Goal: Information Seeking & Learning: Find specific fact

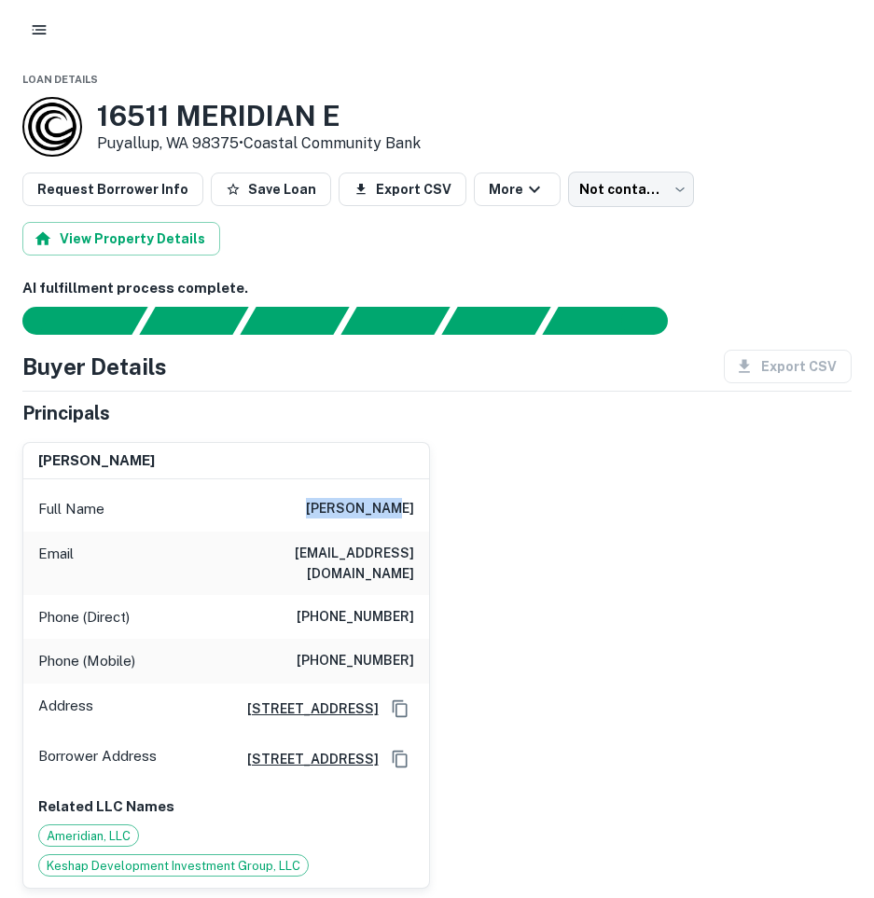
click at [281, 515] on div "Full Name ajay keshap" at bounding box center [226, 509] width 406 height 45
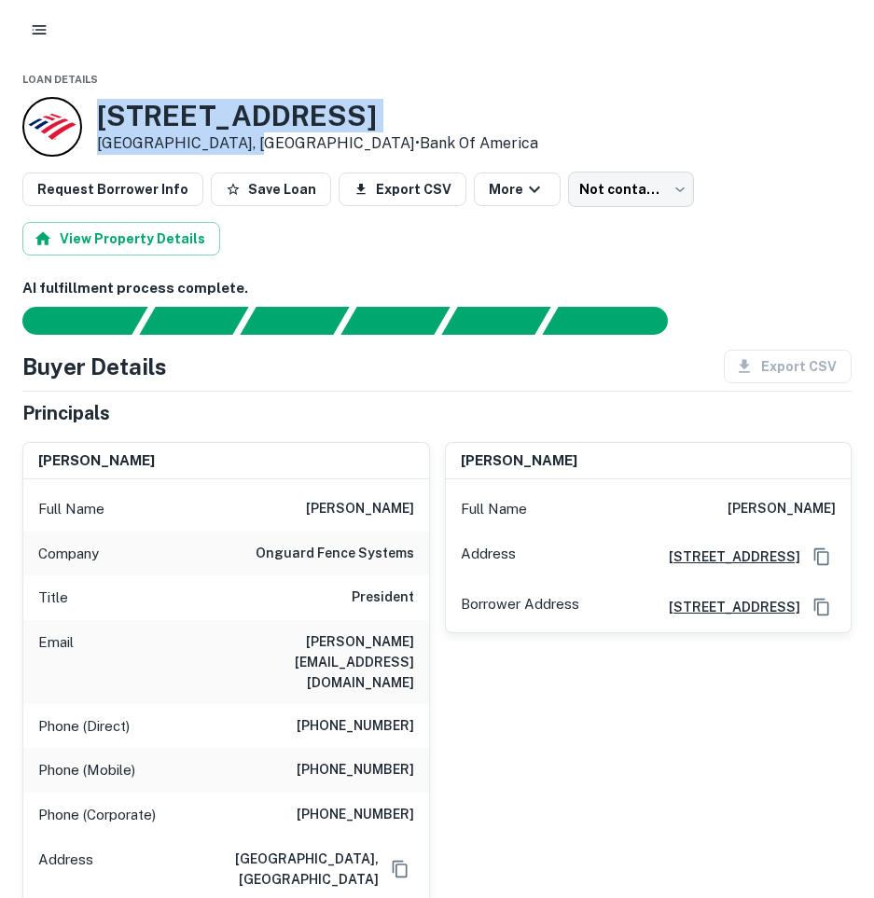
drag, startPoint x: 98, startPoint y: 107, endPoint x: 255, endPoint y: 141, distance: 160.2
click at [255, 141] on div "355 New Albany Rd Moorestown, NJ 08057 • Bank Of America" at bounding box center [317, 127] width 441 height 56
copy div "355 New Albany Rd Moorestown, NJ 08057"
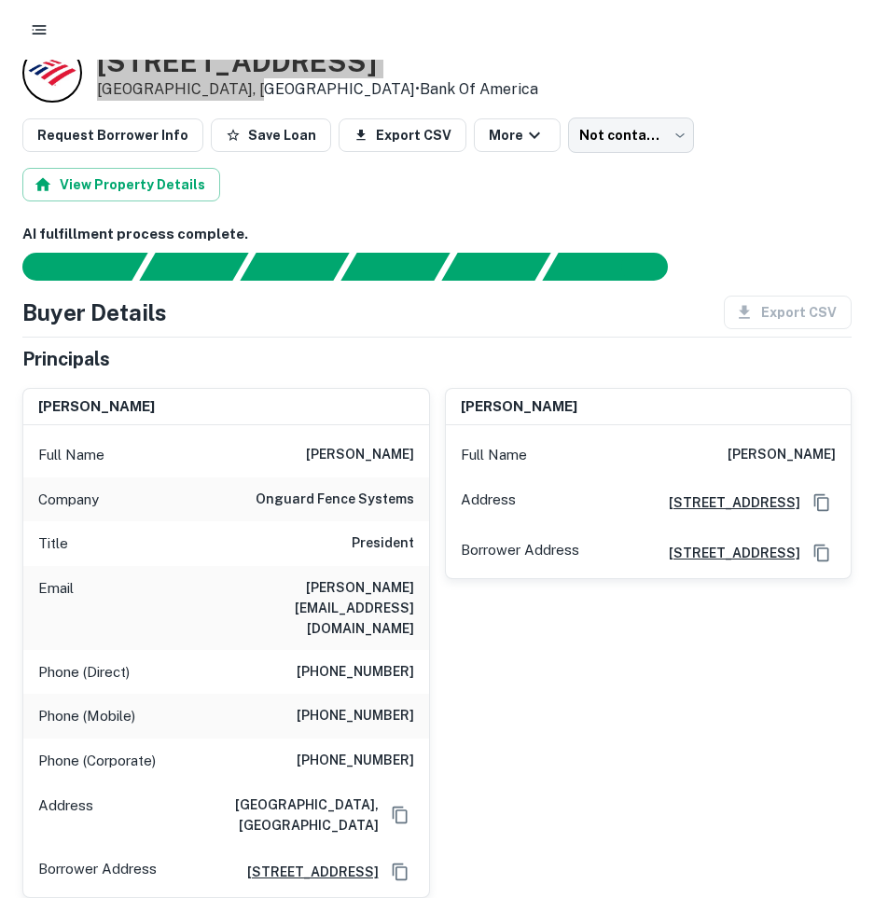
scroll to position [93, 0]
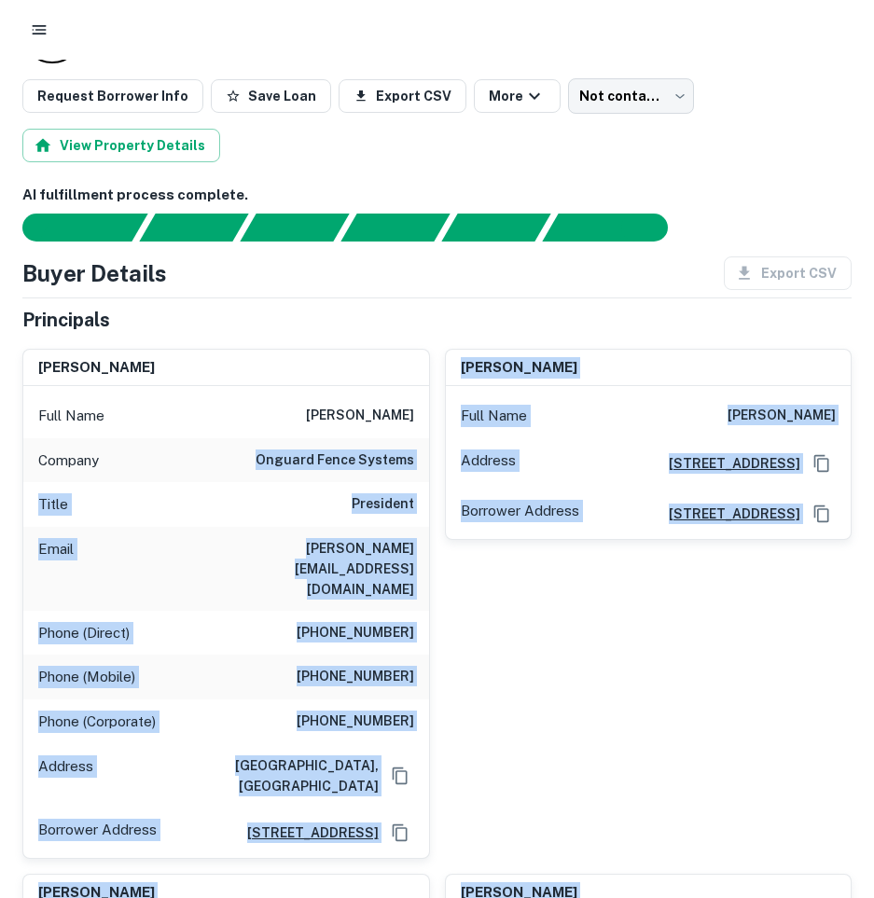
drag, startPoint x: 357, startPoint y: 724, endPoint x: 477, endPoint y: 877, distance: 194.5
click at [477, 879] on div "karen gao Full Name karen gao Company onguard fence systems Title President Ema…" at bounding box center [429, 699] width 844 height 731
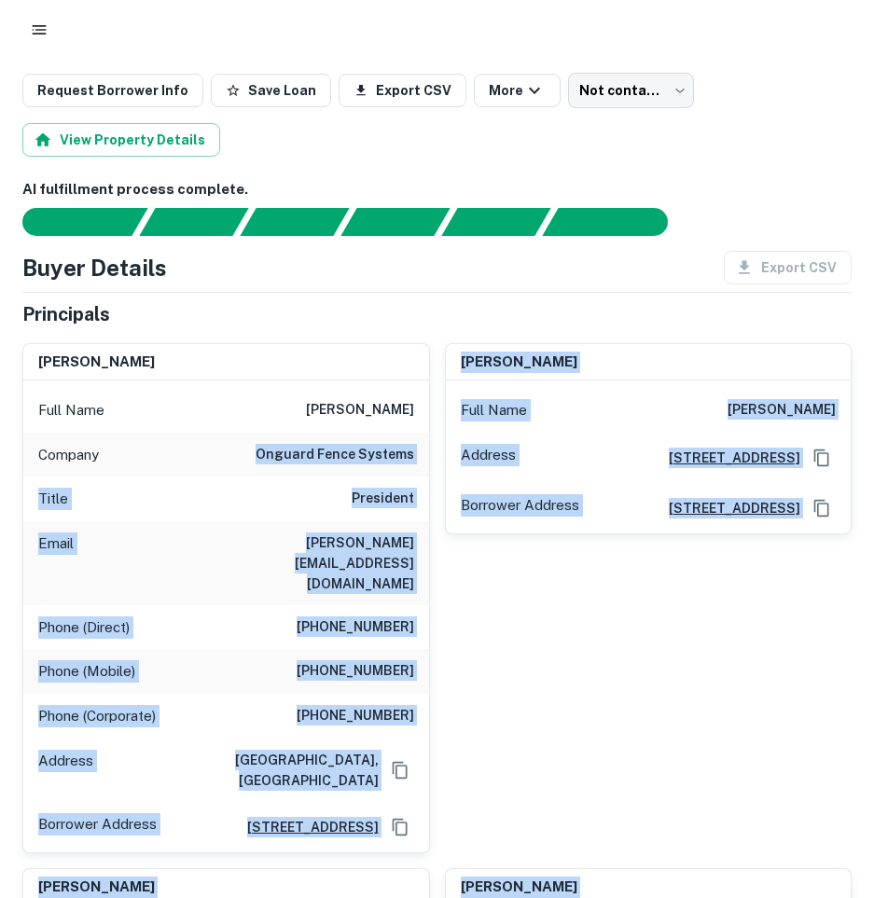
drag, startPoint x: 477, startPoint y: 877, endPoint x: 448, endPoint y: 720, distance: 160.2
click at [448, 720] on div "qing li Full Name qing li Address 355 New Albany Rd, Moorestown, NJ 08057-1117 …" at bounding box center [641, 590] width 422 height 525
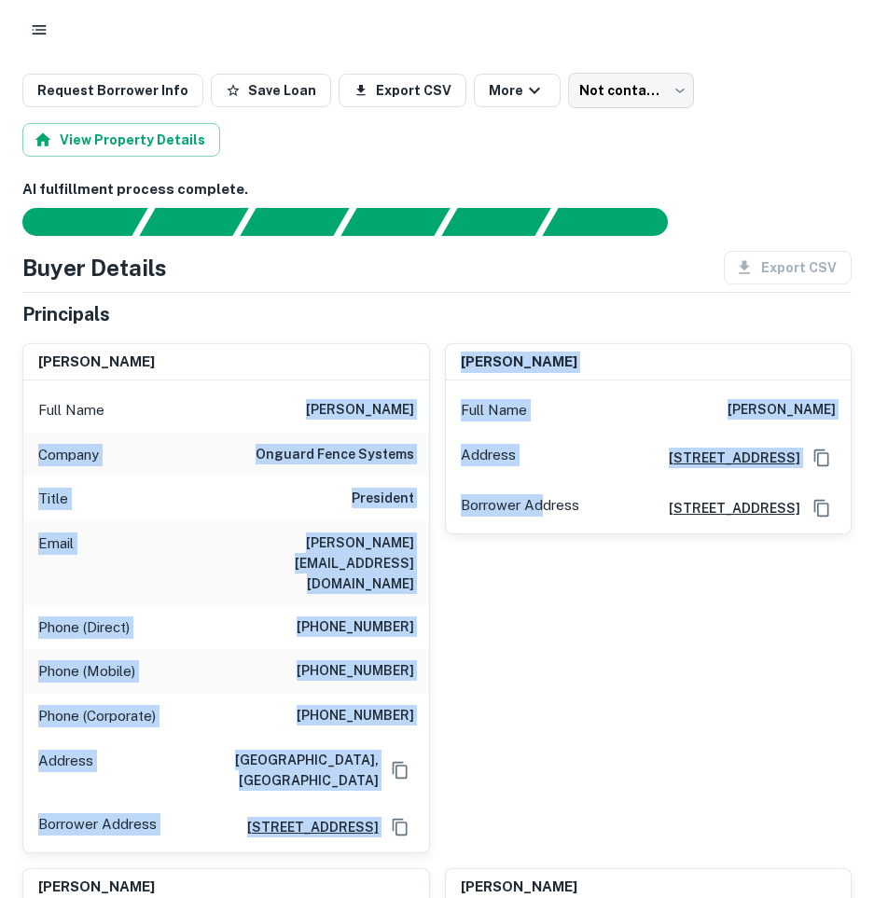
drag, startPoint x: 375, startPoint y: 607, endPoint x: 279, endPoint y: 409, distance: 219.7
click at [279, 409] on div "karen gao Full Name karen gao Company onguard fence systems Title President Ema…" at bounding box center [429, 693] width 844 height 731
click at [279, 409] on div "Full Name karen gao" at bounding box center [226, 410] width 406 height 45
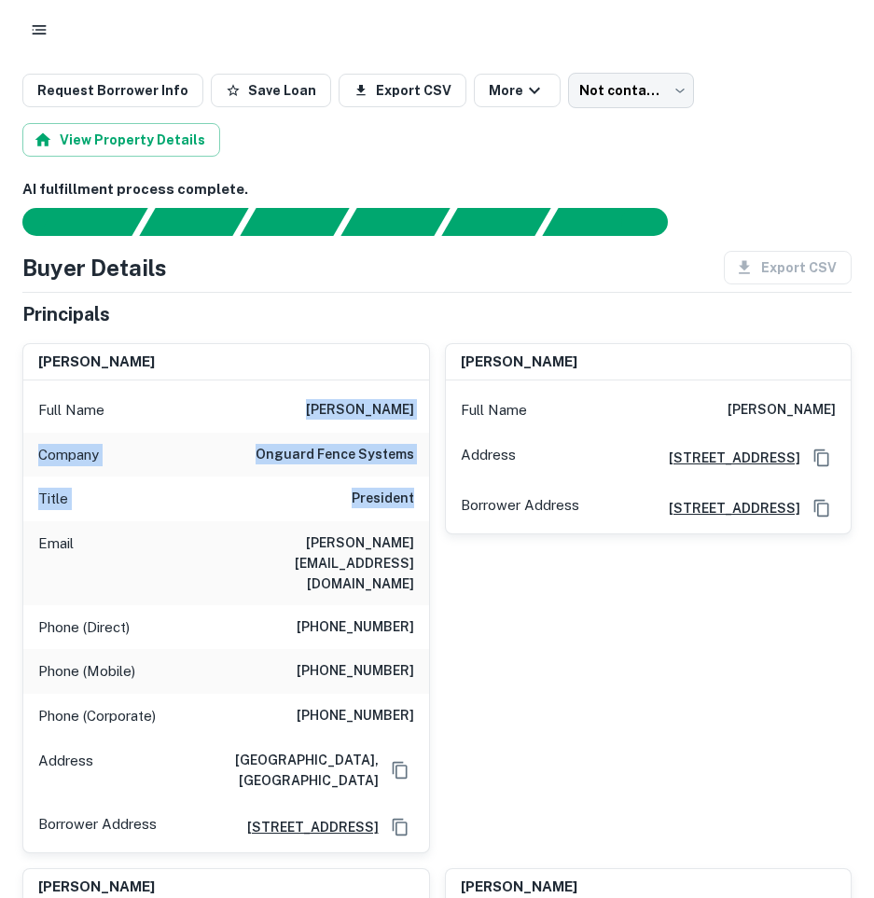
drag, startPoint x: 281, startPoint y: 409, endPoint x: 372, endPoint y: 520, distance: 143.7
click at [372, 520] on div "Full Name karen gao Company onguard fence systems Title President Email karen@o…" at bounding box center [226, 615] width 406 height 471
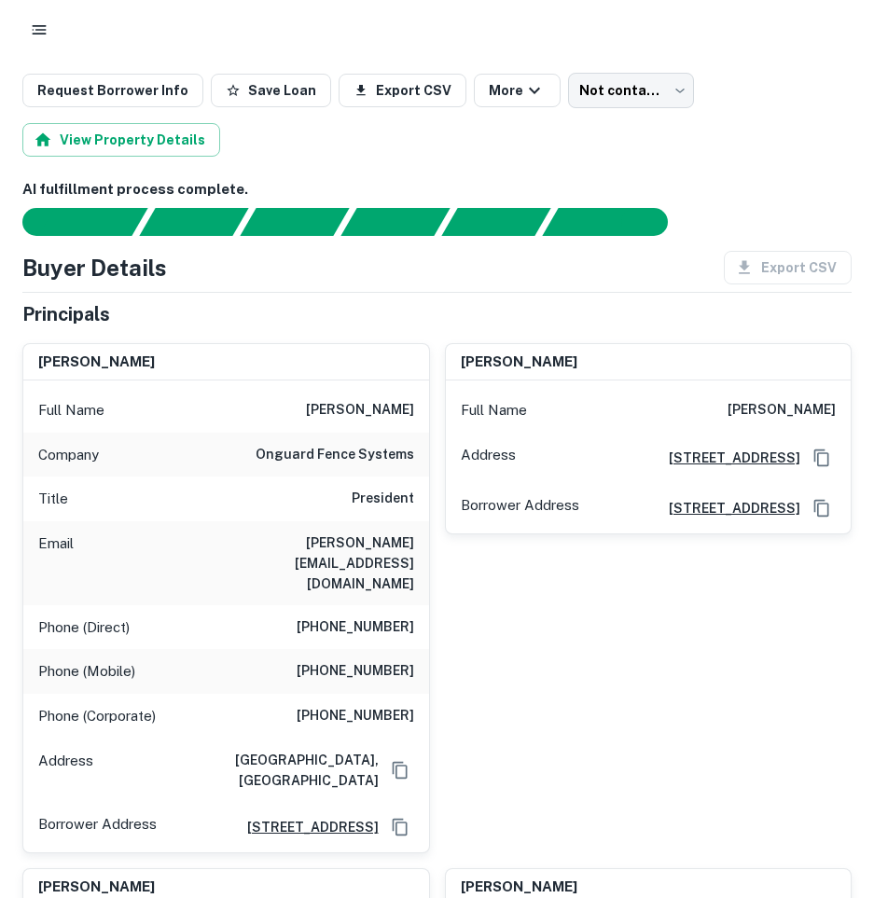
drag, startPoint x: 372, startPoint y: 520, endPoint x: 435, endPoint y: 557, distance: 73.1
click at [435, 557] on div "qing li Full Name qing li Address 355 New Albany Rd, Moorestown, NJ 08057-1117 …" at bounding box center [641, 590] width 422 height 525
click at [435, 558] on div "qing li Full Name qing li Address 355 New Albany Rd, Moorestown, NJ 08057-1117 …" at bounding box center [641, 590] width 422 height 525
click at [453, 616] on div "qing li Full Name qing li Address 355 New Albany Rd, Moorestown, NJ 08057-1117 …" at bounding box center [641, 590] width 422 height 525
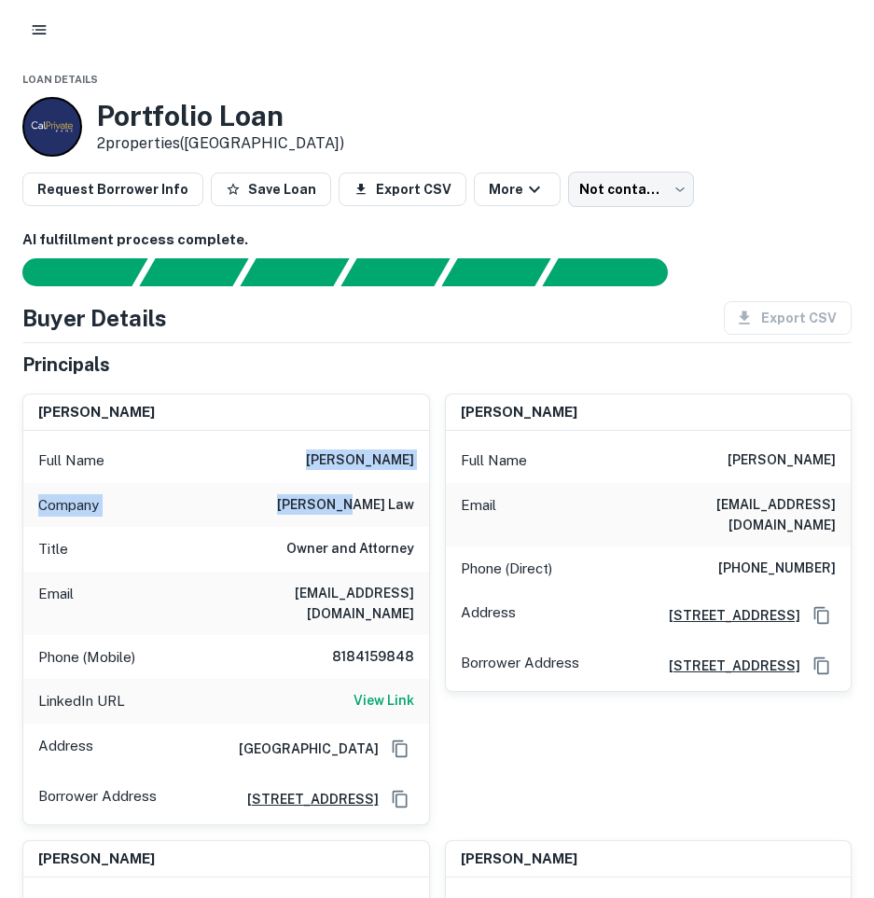
drag, startPoint x: 342, startPoint y: 453, endPoint x: 404, endPoint y: 495, distance: 74.5
click at [404, 495] on div "Full Name zoe kevork Company kevork law Title Owner and Attorney Email zoe@kevo…" at bounding box center [226, 627] width 406 height 393
drag, startPoint x: 404, startPoint y: 495, endPoint x: 394, endPoint y: 516, distance: 23.4
click at [393, 516] on div "Company kevork law" at bounding box center [226, 505] width 406 height 45
drag, startPoint x: 670, startPoint y: 461, endPoint x: 651, endPoint y: 489, distance: 34.1
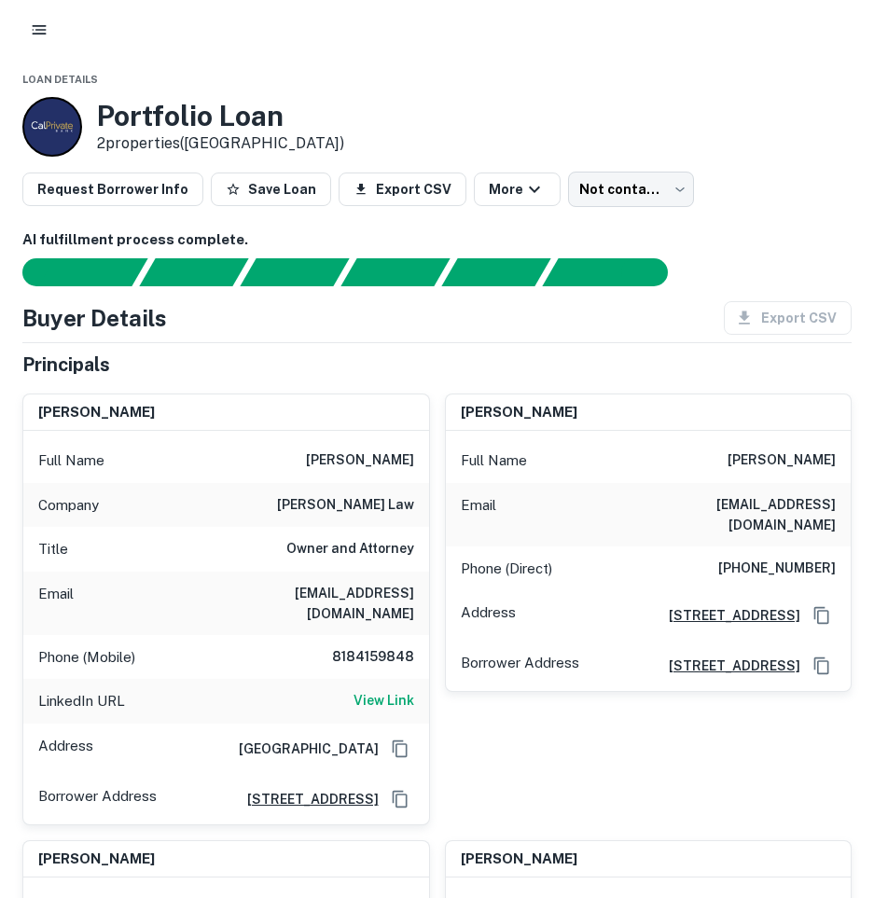
click at [830, 467] on div "Full Name robert g khafardian" at bounding box center [649, 460] width 406 height 45
click at [651, 489] on div "Email radjaguar@aol.com" at bounding box center [649, 514] width 406 height 63
click at [738, 461] on h6 "robert g khafardian" at bounding box center [781, 460] width 108 height 22
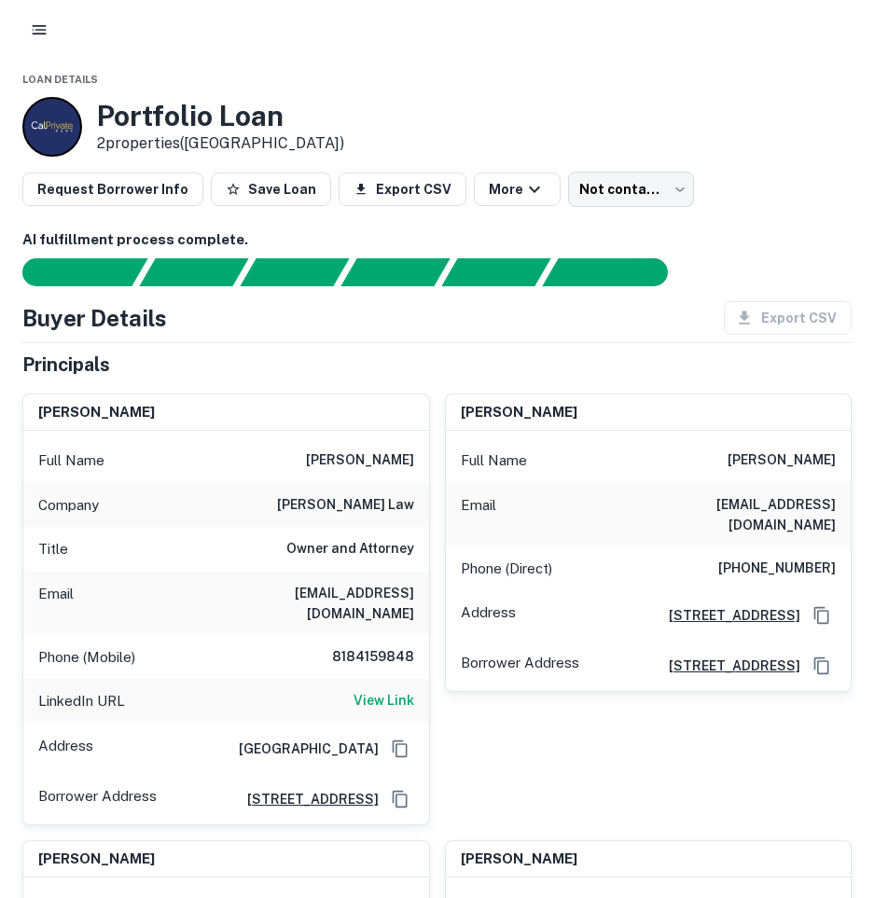
drag, startPoint x: 738, startPoint y: 461, endPoint x: 374, endPoint y: 476, distance: 364.8
click at [374, 476] on div "Full Name zoe kevork" at bounding box center [226, 460] width 406 height 45
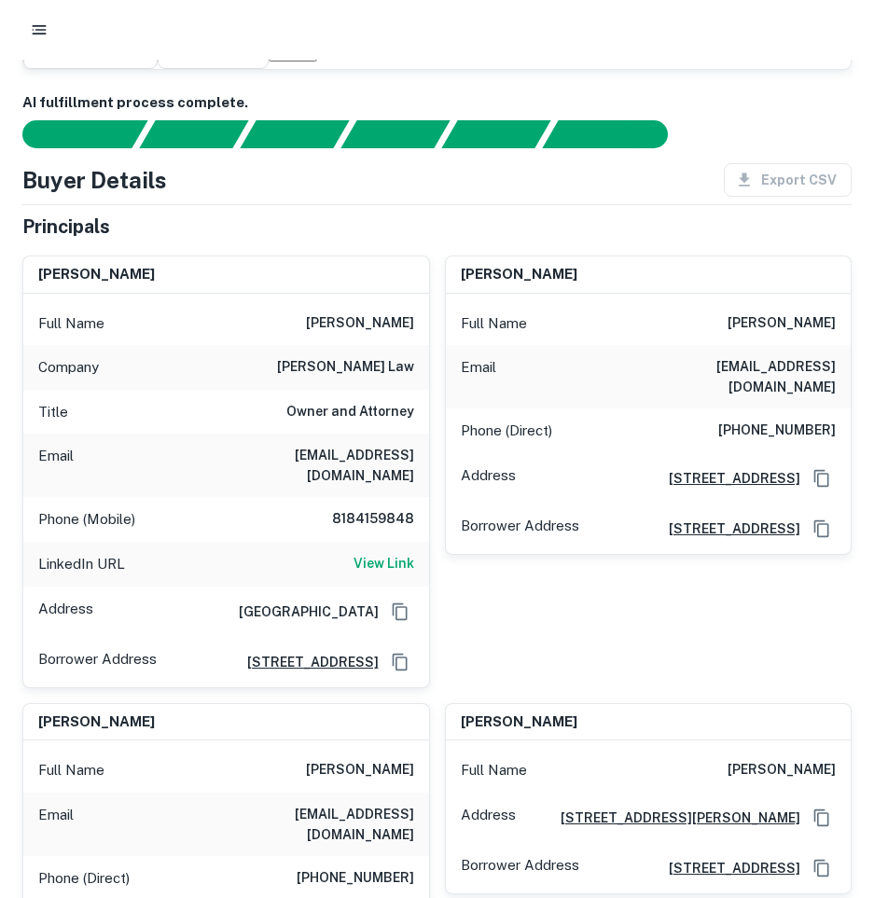
scroll to position [123, 0]
